Goal: Check status: Check status

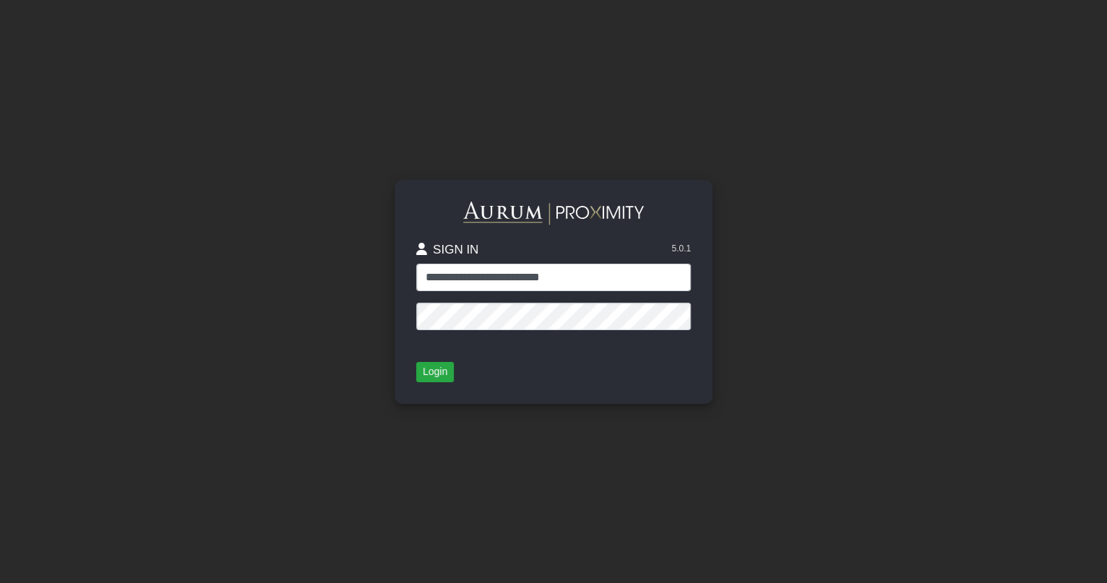
type input "**********"
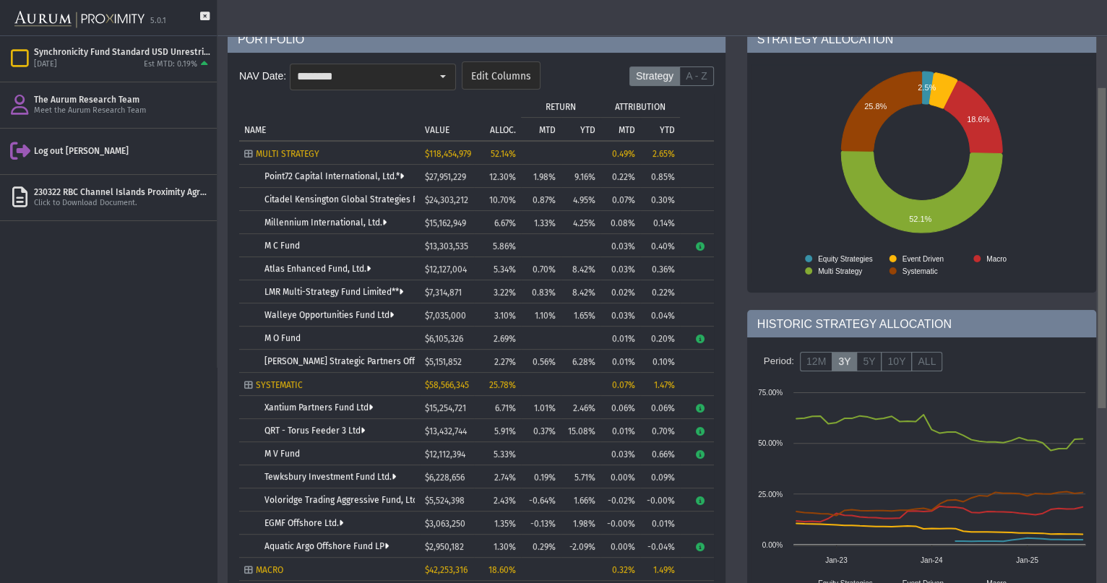
scroll to position [90, 0]
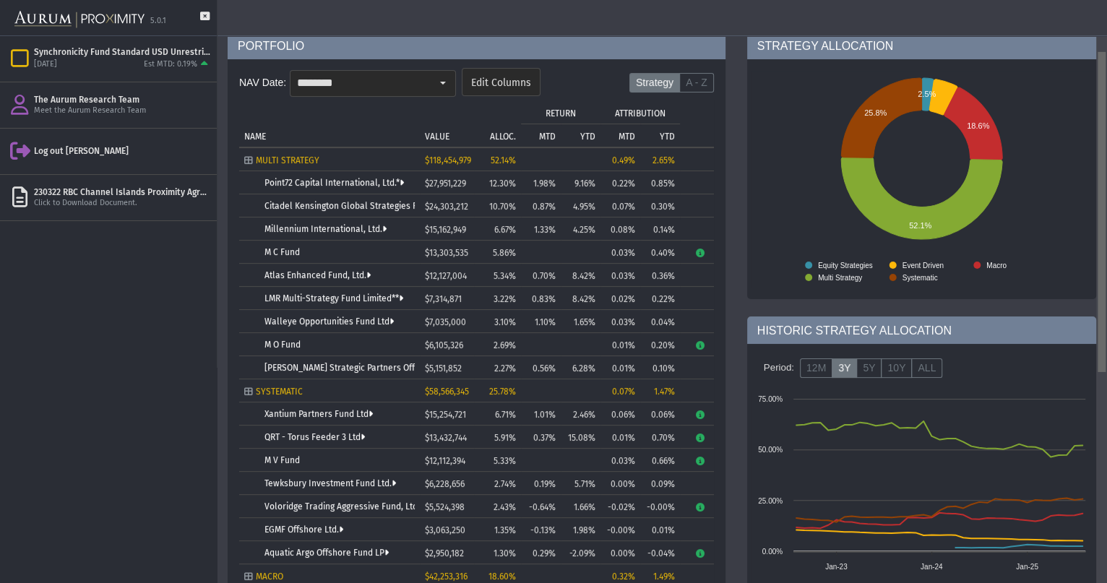
drag, startPoint x: 1103, startPoint y: 180, endPoint x: 1109, endPoint y: 234, distance: 54.5
click at [1106, 234] on html "5.0.1 Pull down to refresh... Release to refresh... Refreshing... Synchronicity…" at bounding box center [553, 291] width 1107 height 583
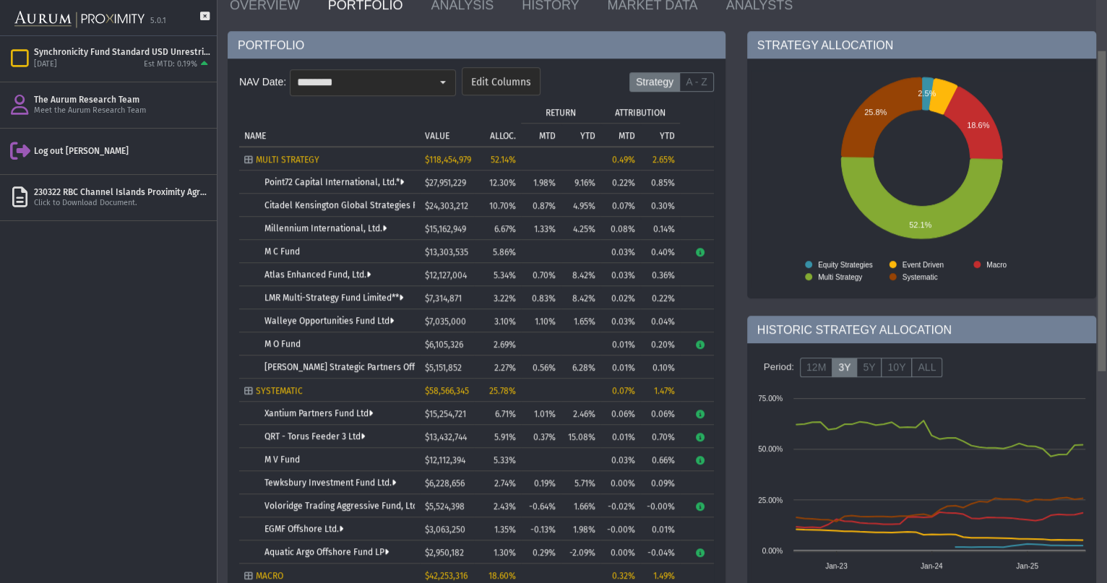
scroll to position [75, 0]
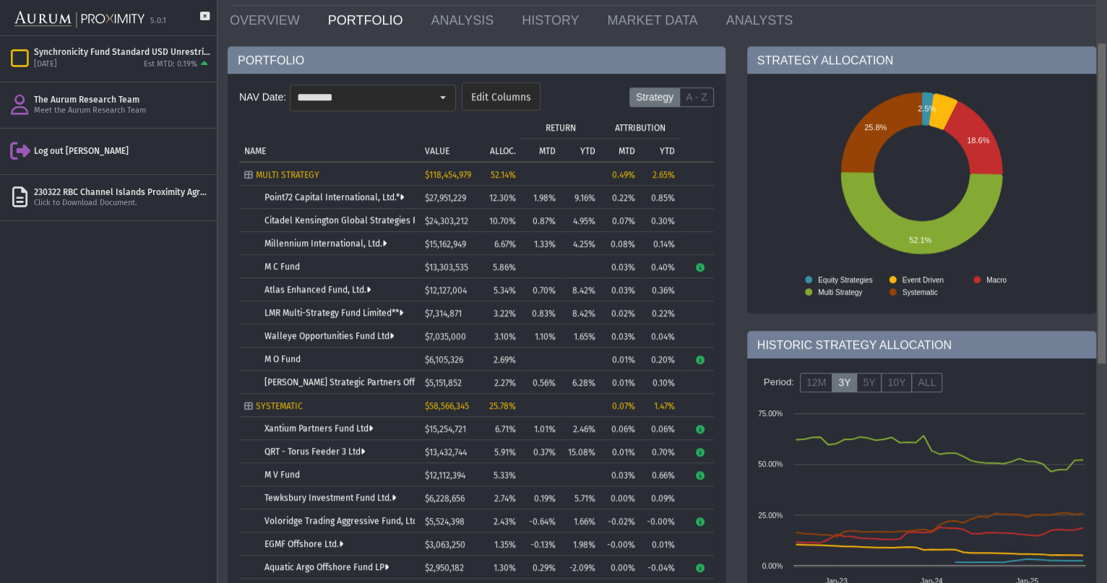
drag, startPoint x: 1105, startPoint y: 184, endPoint x: 1099, endPoint y: 69, distance: 115.8
click at [1099, 69] on body "5.0.1 Pull down to refresh... Release to refresh... Refreshing... Synchronicity…" at bounding box center [553, 291] width 1107 height 583
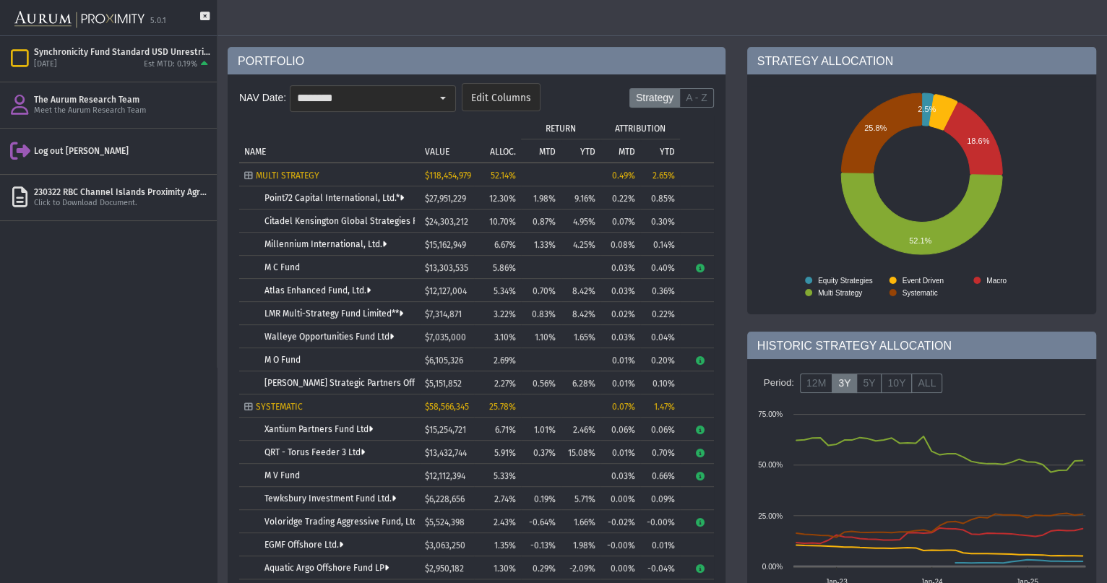
scroll to position [0, 0]
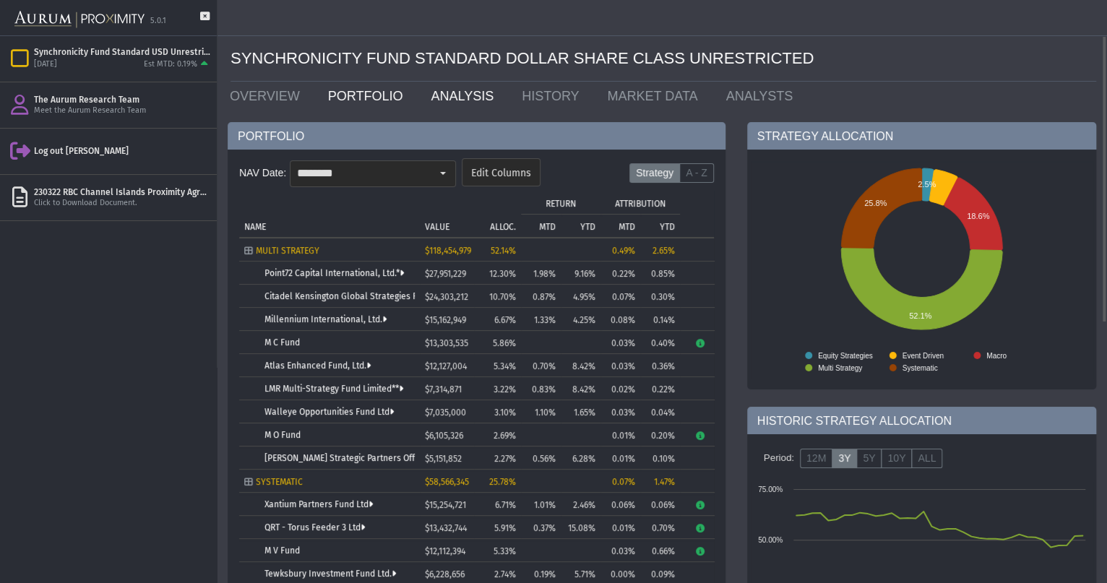
click at [442, 95] on link "ANALYSIS" at bounding box center [465, 96] width 91 height 29
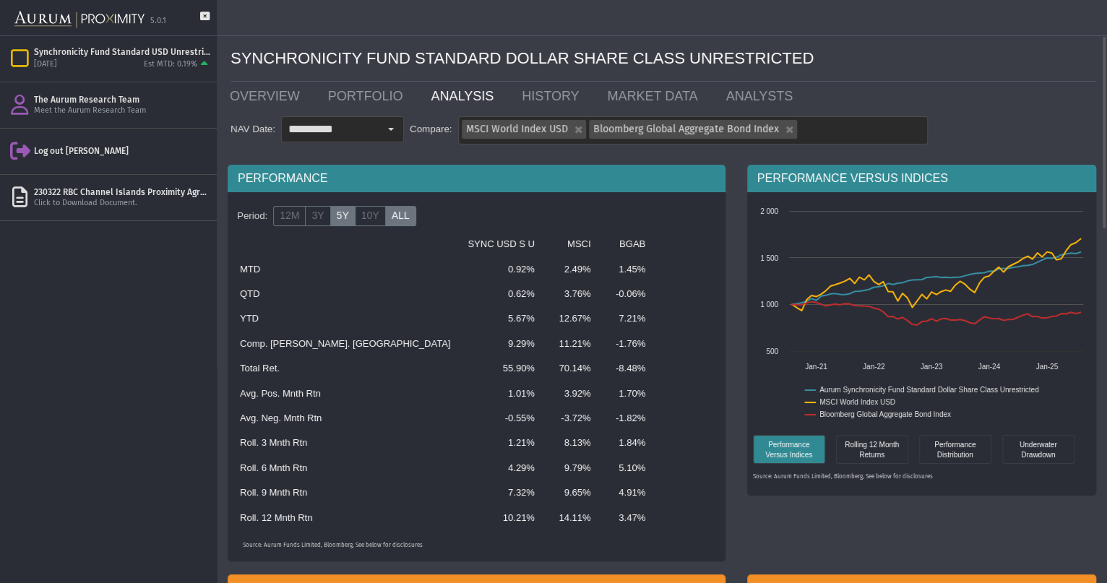
click at [398, 222] on label "ALL" at bounding box center [400, 216] width 31 height 20
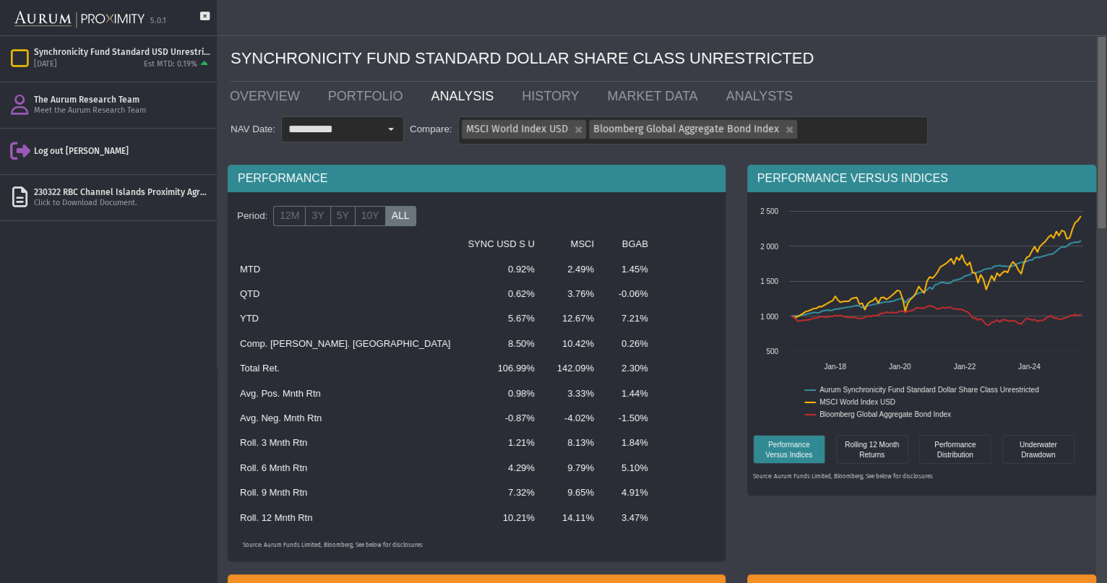
drag, startPoint x: 1105, startPoint y: 123, endPoint x: 1109, endPoint y: 116, distance: 7.4
click at [1106, 116] on html "**********" at bounding box center [553, 291] width 1107 height 583
click at [351, 92] on link "PORTFOLIO" at bounding box center [368, 96] width 103 height 29
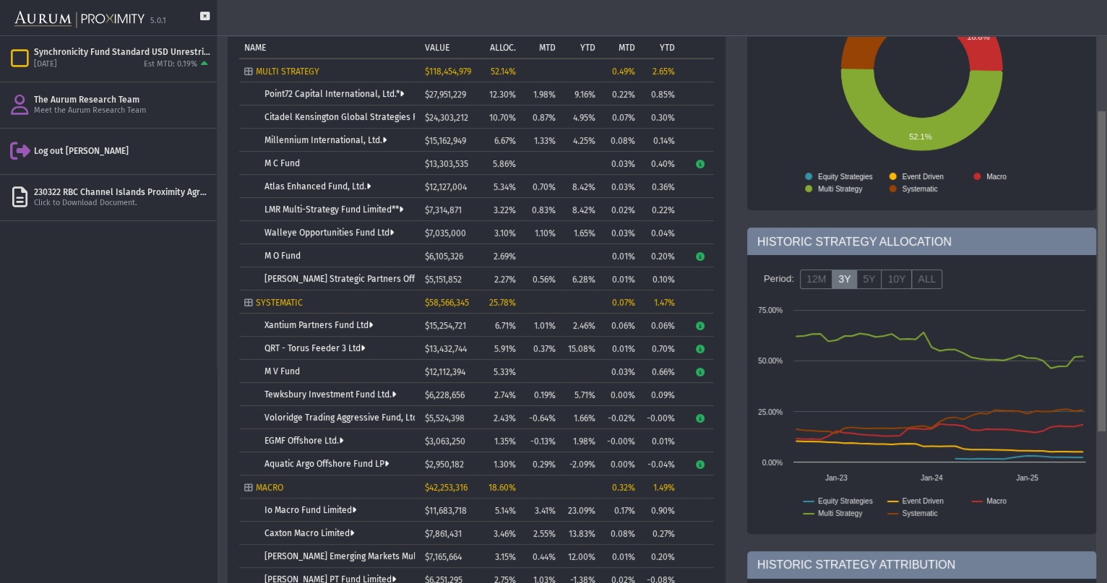
scroll to position [199, 0]
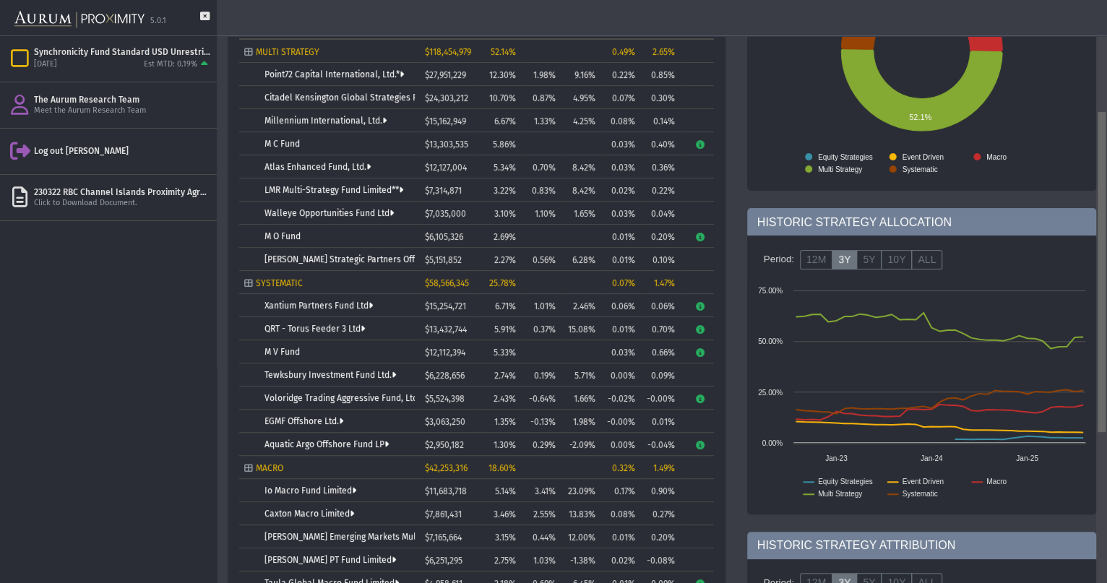
drag, startPoint x: 1103, startPoint y: 220, endPoint x: 1099, endPoint y: 337, distance: 116.4
click at [1099, 337] on body "5.0.1 Pull down to refresh... Release to refresh... Refreshing... Synchronicity…" at bounding box center [553, 291] width 1107 height 583
